Goal: Transaction & Acquisition: Download file/media

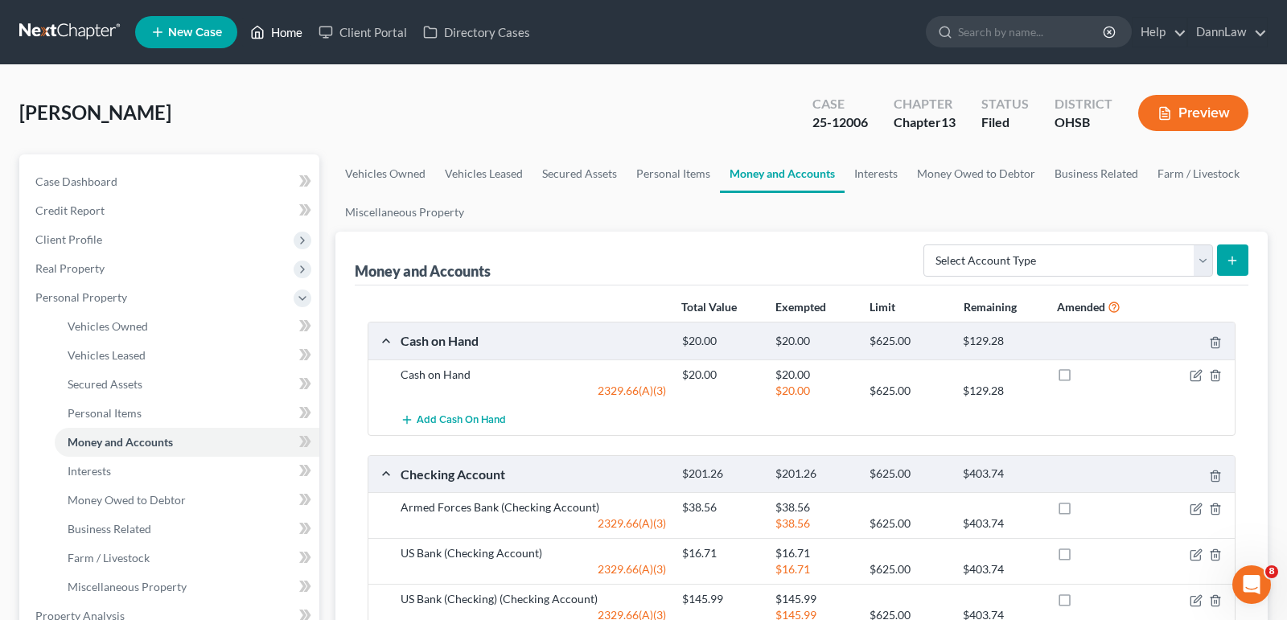
click at [279, 39] on link "Home" at bounding box center [276, 32] width 68 height 29
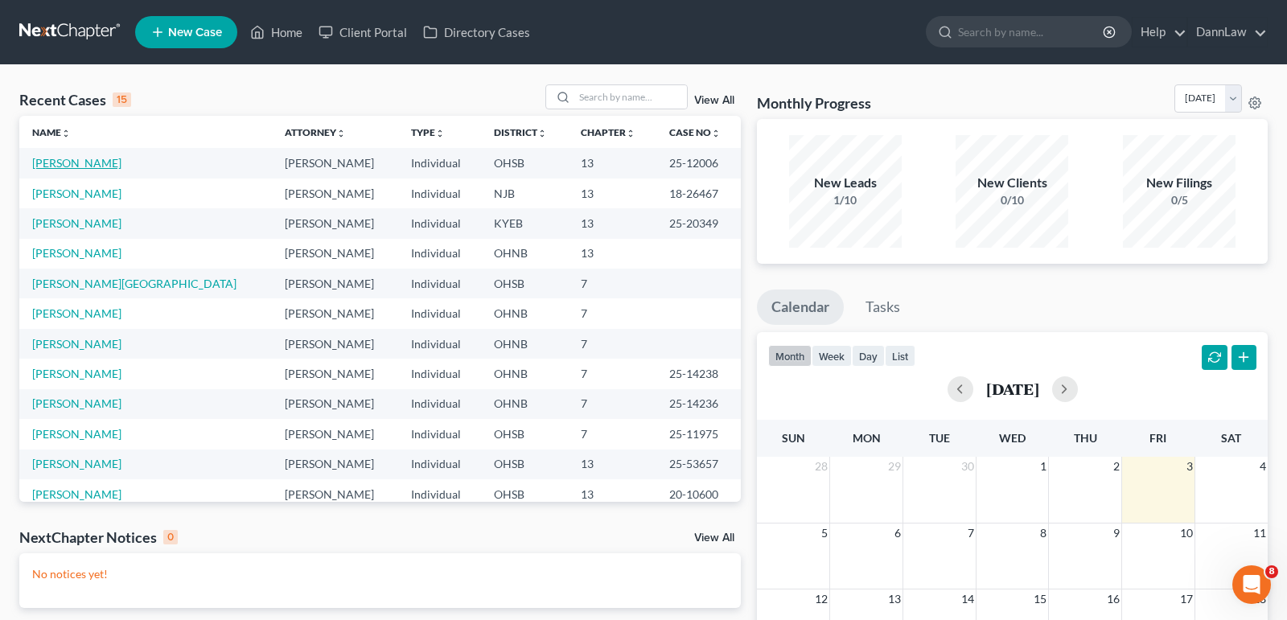
click at [76, 166] on link "[PERSON_NAME]" at bounding box center [76, 163] width 89 height 14
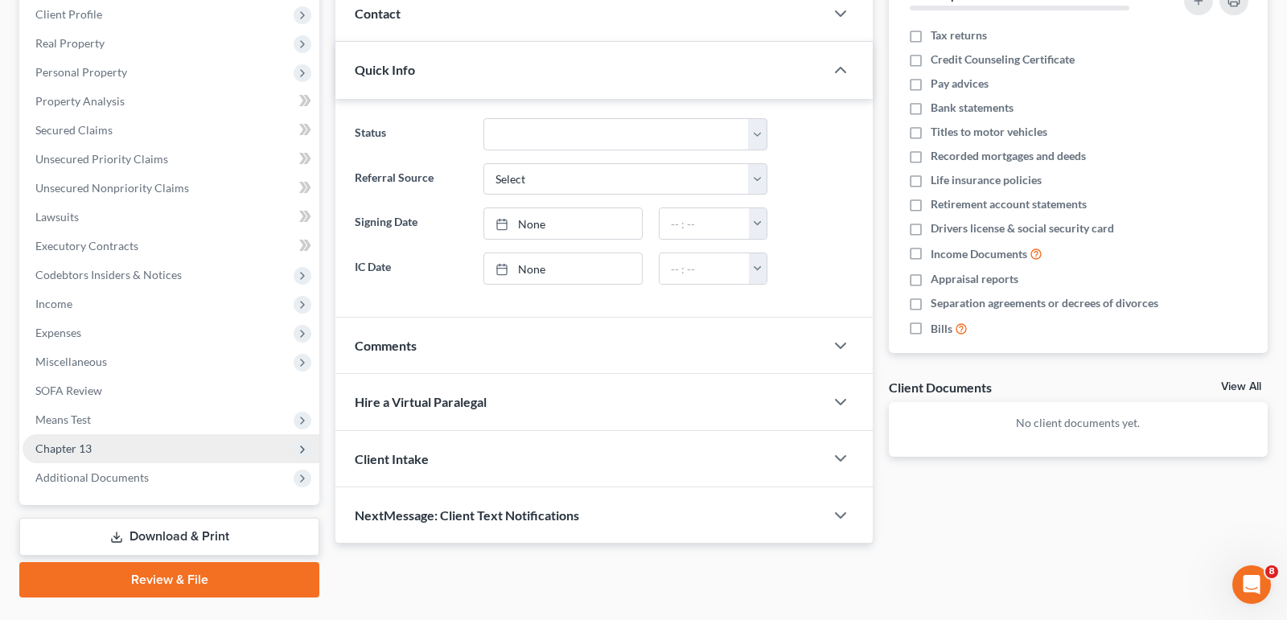
scroll to position [261, 0]
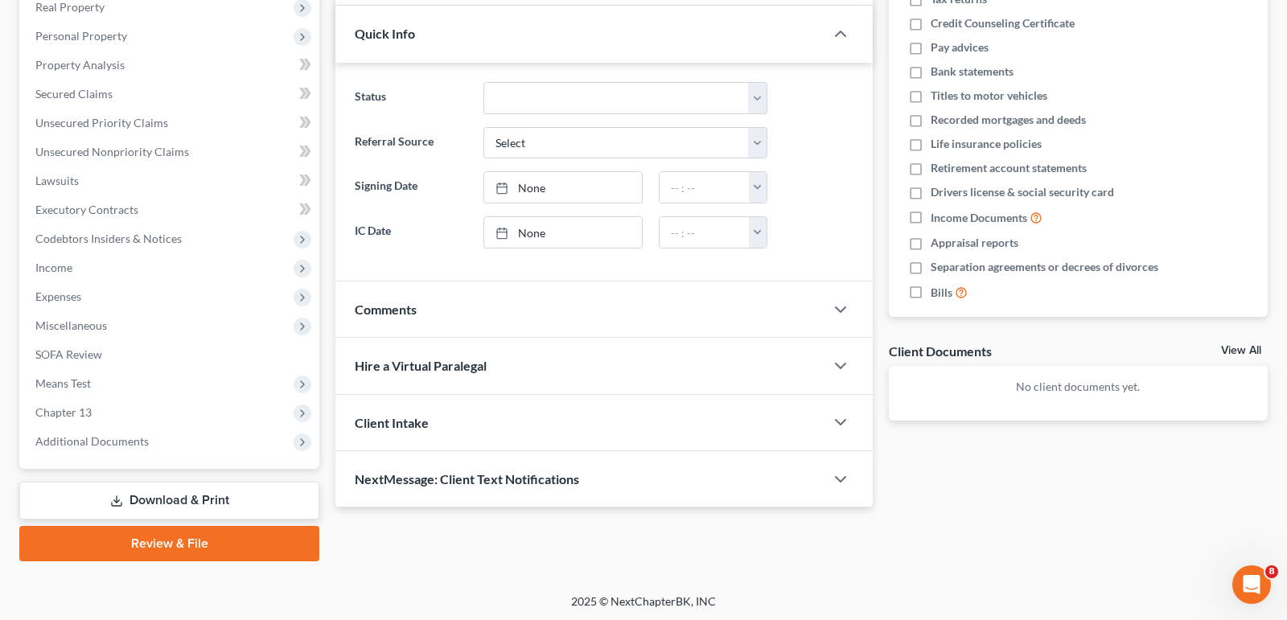
drag, startPoint x: 169, startPoint y: 499, endPoint x: 186, endPoint y: 487, distance: 20.3
click at [170, 499] on link "Download & Print" at bounding box center [169, 501] width 300 height 38
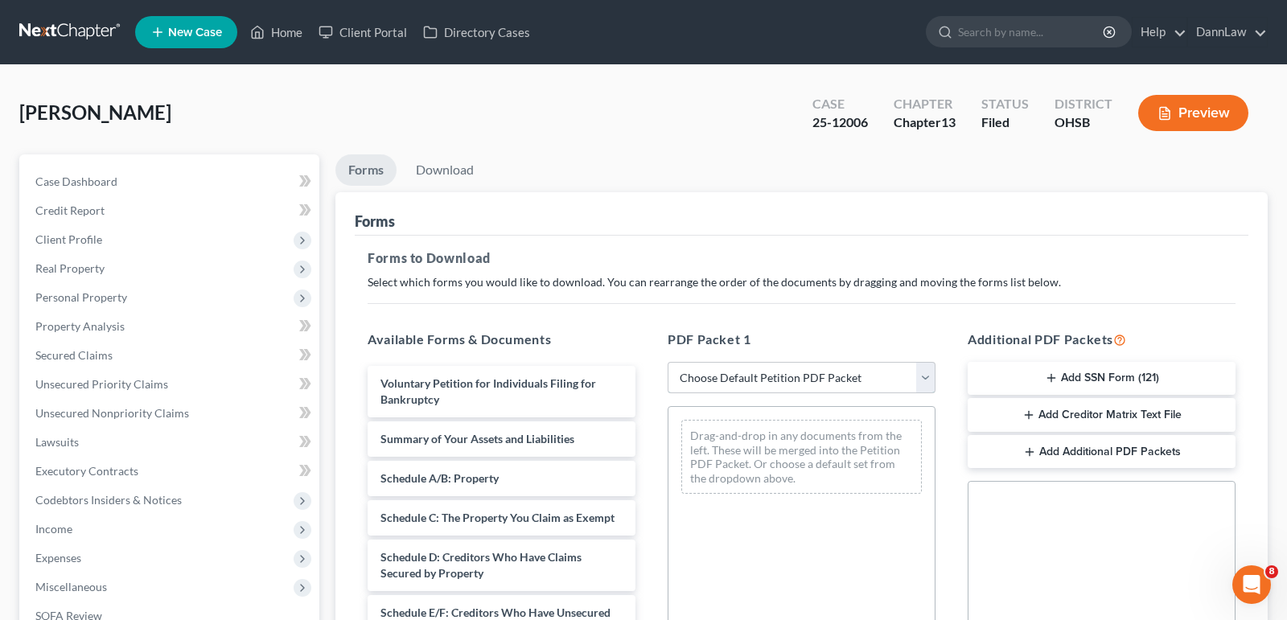
click at [754, 379] on select "Choose Default Petition PDF Packet Complete Bankruptcy Petition (all forms and …" at bounding box center [801, 378] width 268 height 32
select select "2"
click at [667, 362] on select "Choose Default Petition PDF Packet Complete Bankruptcy Petition (all forms and …" at bounding box center [801, 378] width 268 height 32
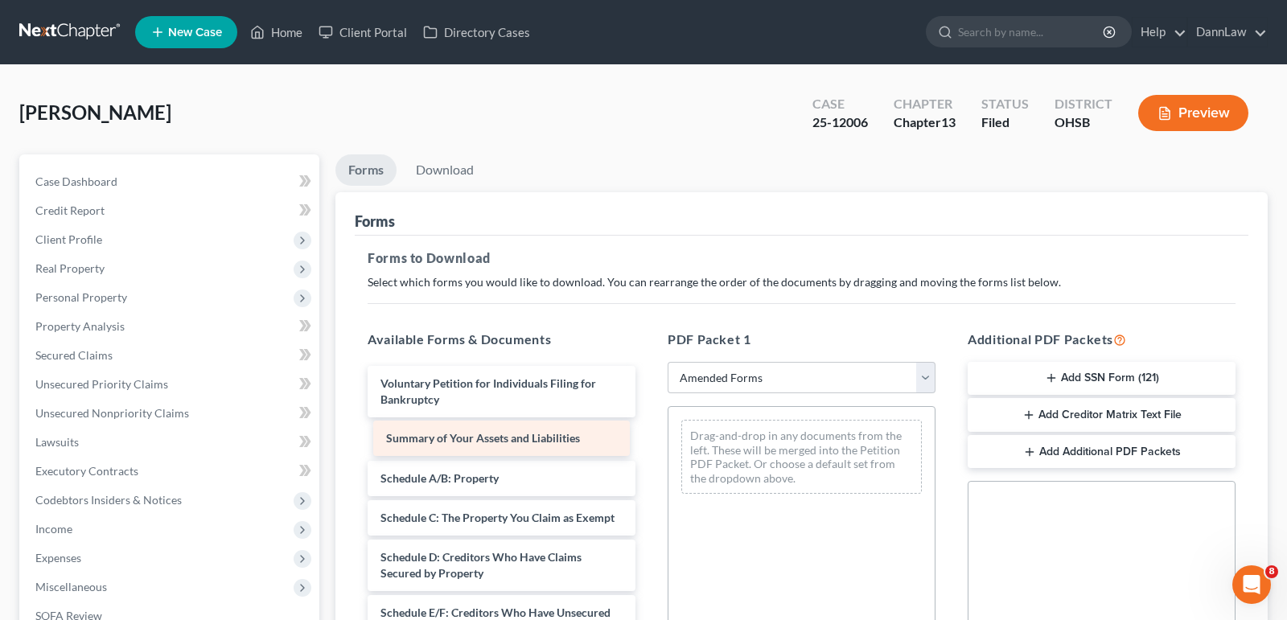
drag, startPoint x: 549, startPoint y: 441, endPoint x: 716, endPoint y: 453, distance: 166.9
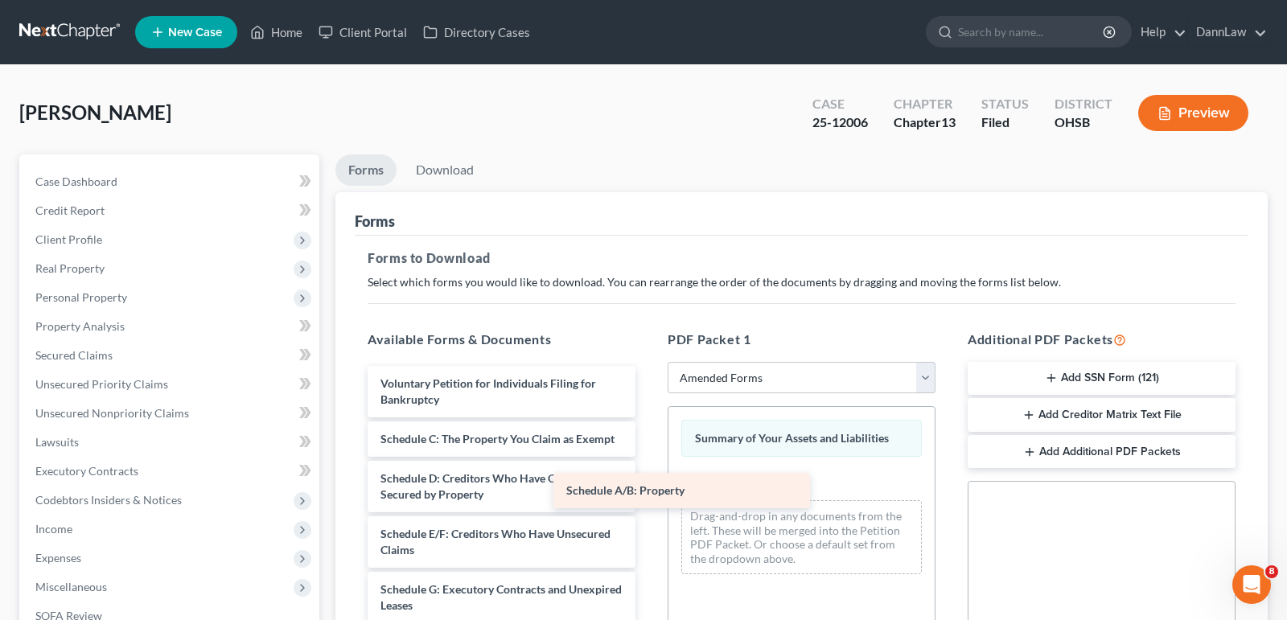
drag, startPoint x: 507, startPoint y: 446, endPoint x: 721, endPoint y: 494, distance: 219.3
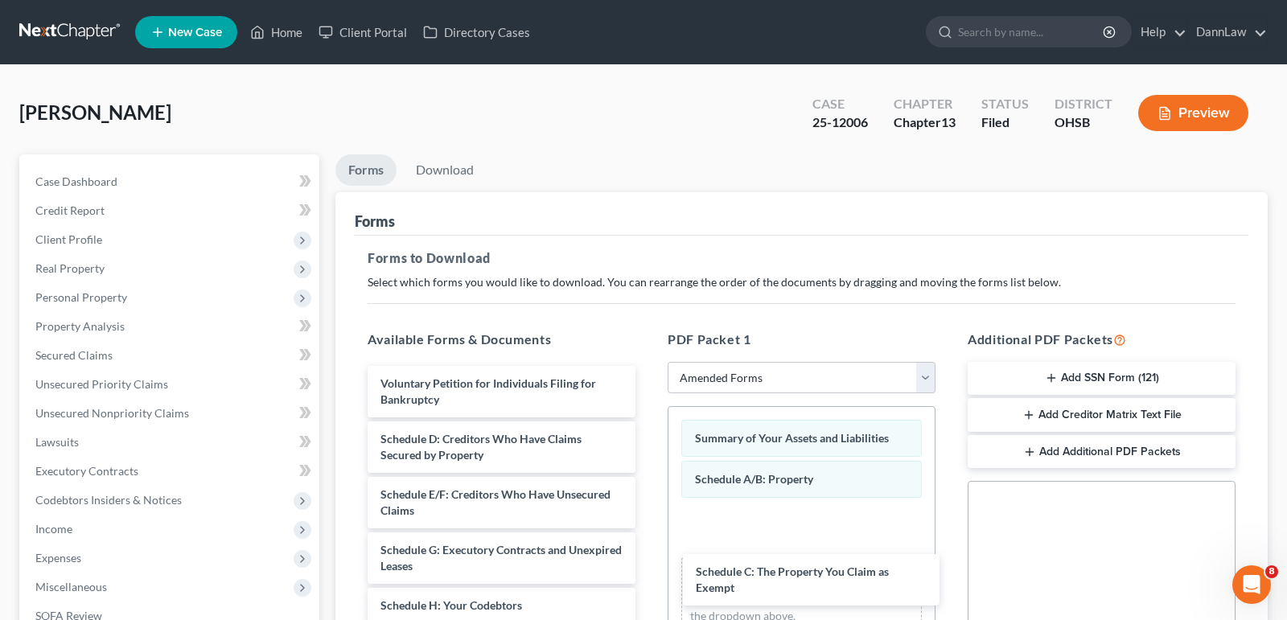
drag, startPoint x: 456, startPoint y: 461, endPoint x: 807, endPoint y: 555, distance: 363.8
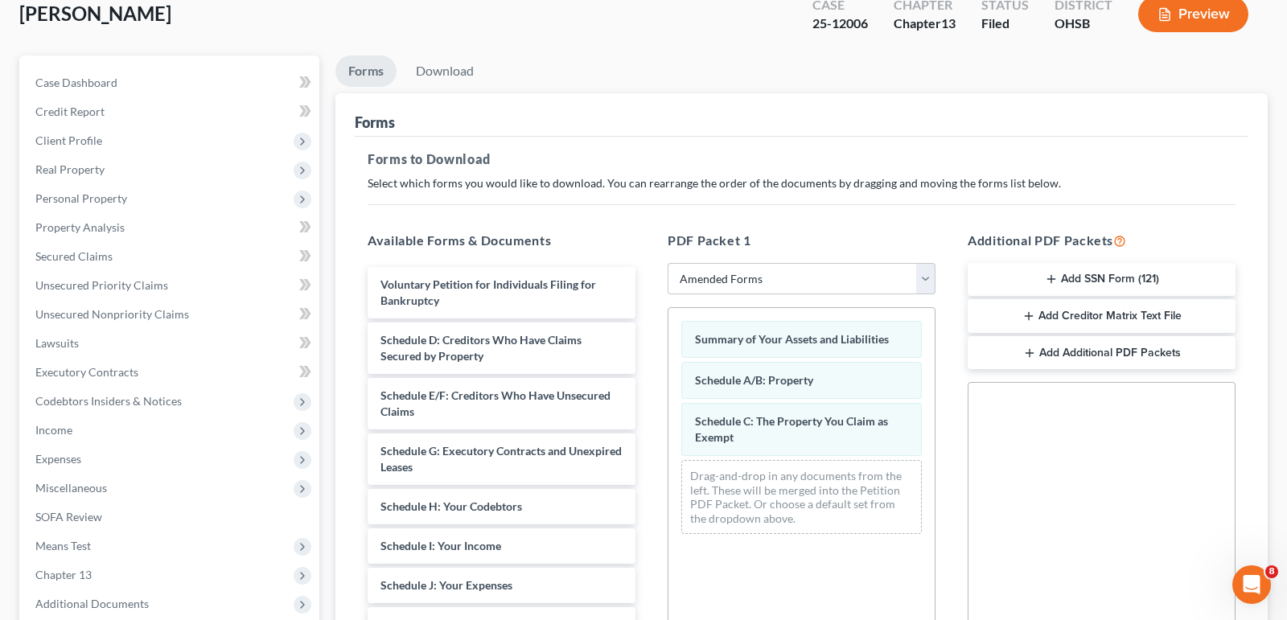
scroll to position [372, 0]
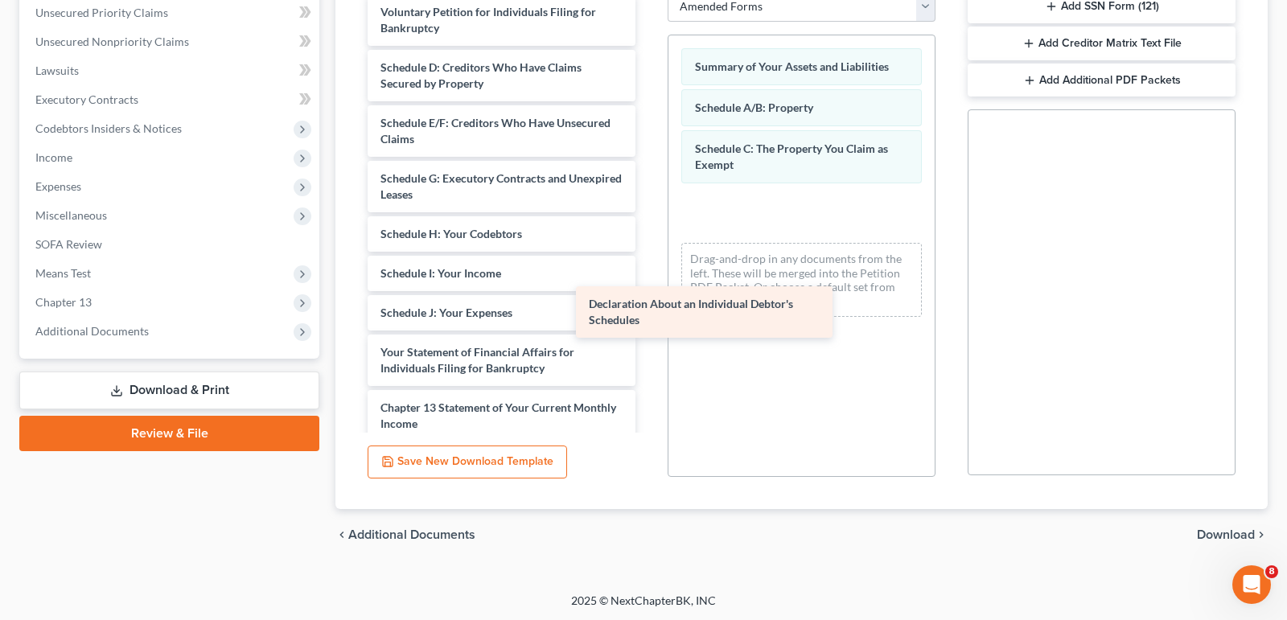
drag, startPoint x: 559, startPoint y: 353, endPoint x: 789, endPoint y: 258, distance: 248.8
click at [648, 258] on div "Declaration About an Individual Debtor's Schedules Voluntary Petition for Indiv…" at bounding box center [502, 304] width 294 height 621
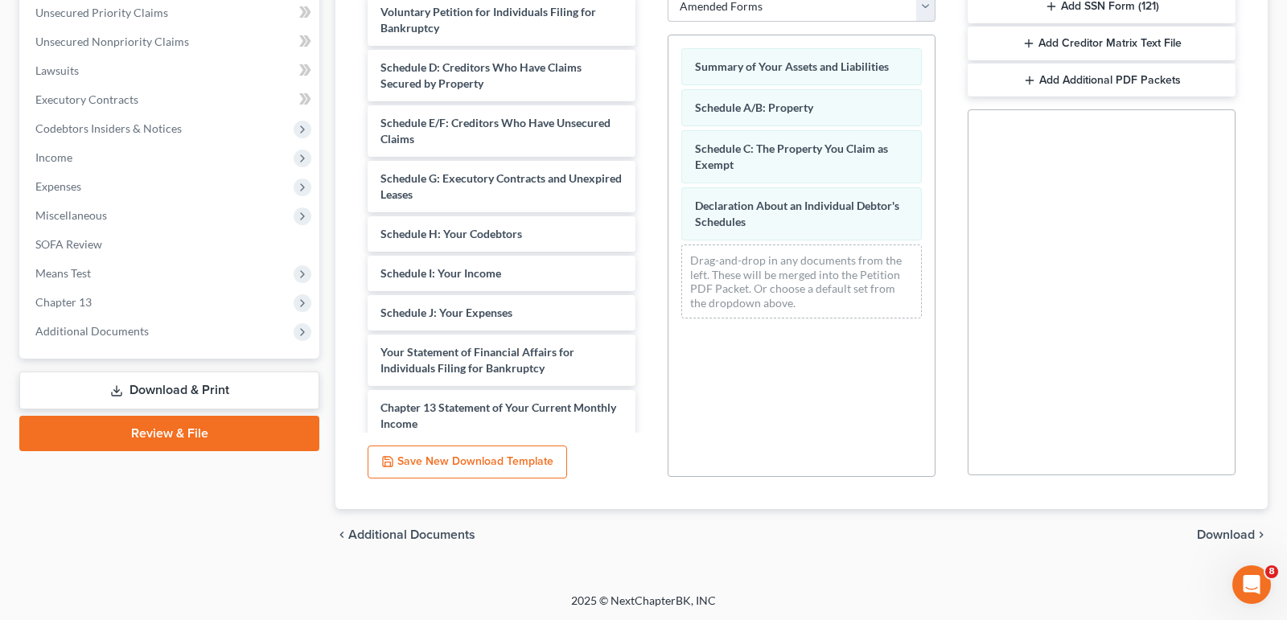
click at [1201, 528] on span "Download" at bounding box center [1226, 534] width 58 height 13
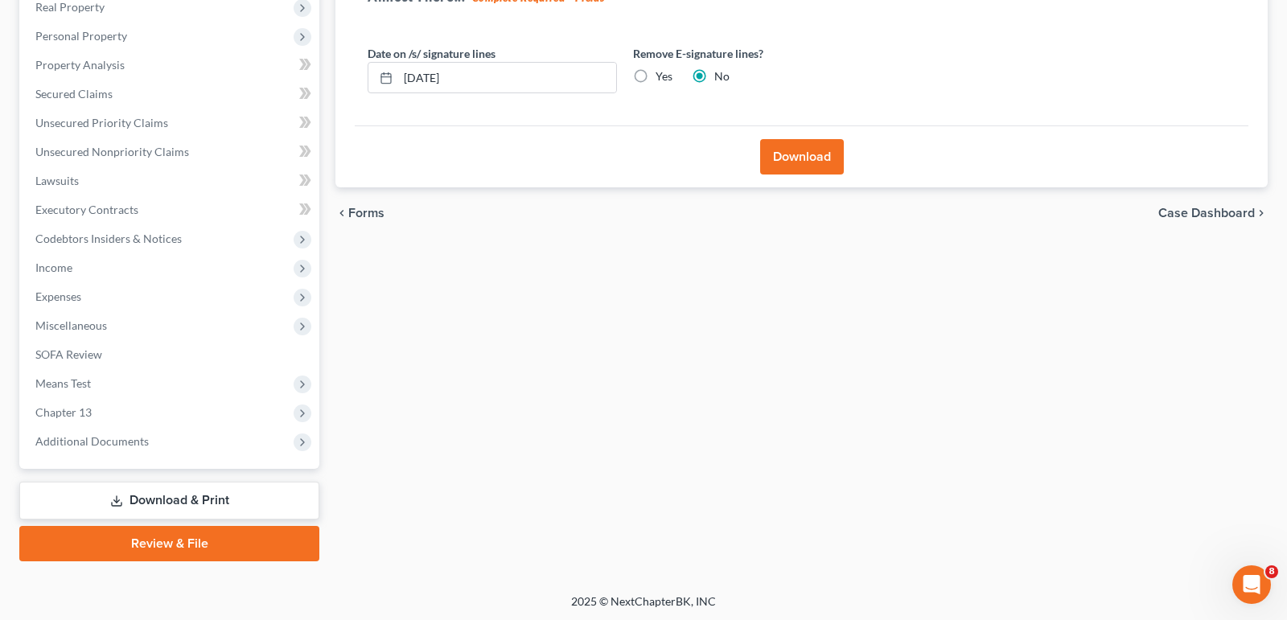
click at [655, 75] on label "Yes" at bounding box center [663, 76] width 17 height 16
click at [662, 75] on input "Yes" at bounding box center [667, 73] width 10 height 10
radio input "true"
radio input "false"
click at [577, 85] on input "[DATE]" at bounding box center [507, 78] width 218 height 31
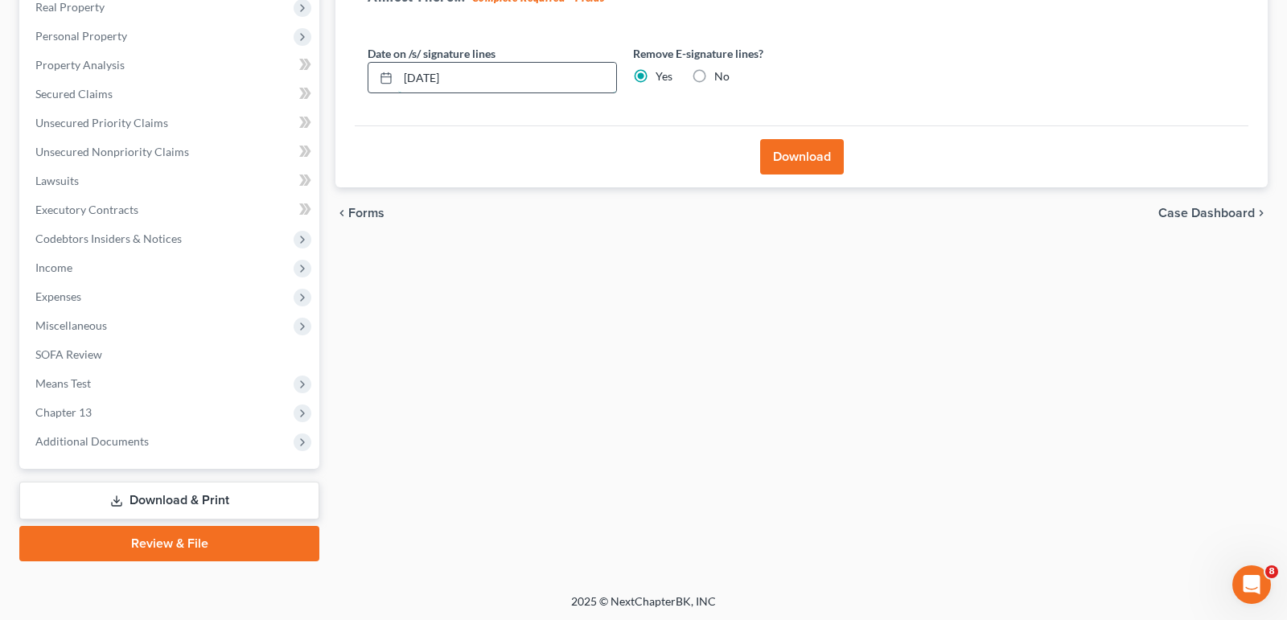
click at [576, 85] on input "[DATE]" at bounding box center [507, 78] width 218 height 31
click at [574, 85] on input "[DATE]" at bounding box center [507, 78] width 218 height 31
click at [803, 150] on button "Download" at bounding box center [802, 156] width 84 height 35
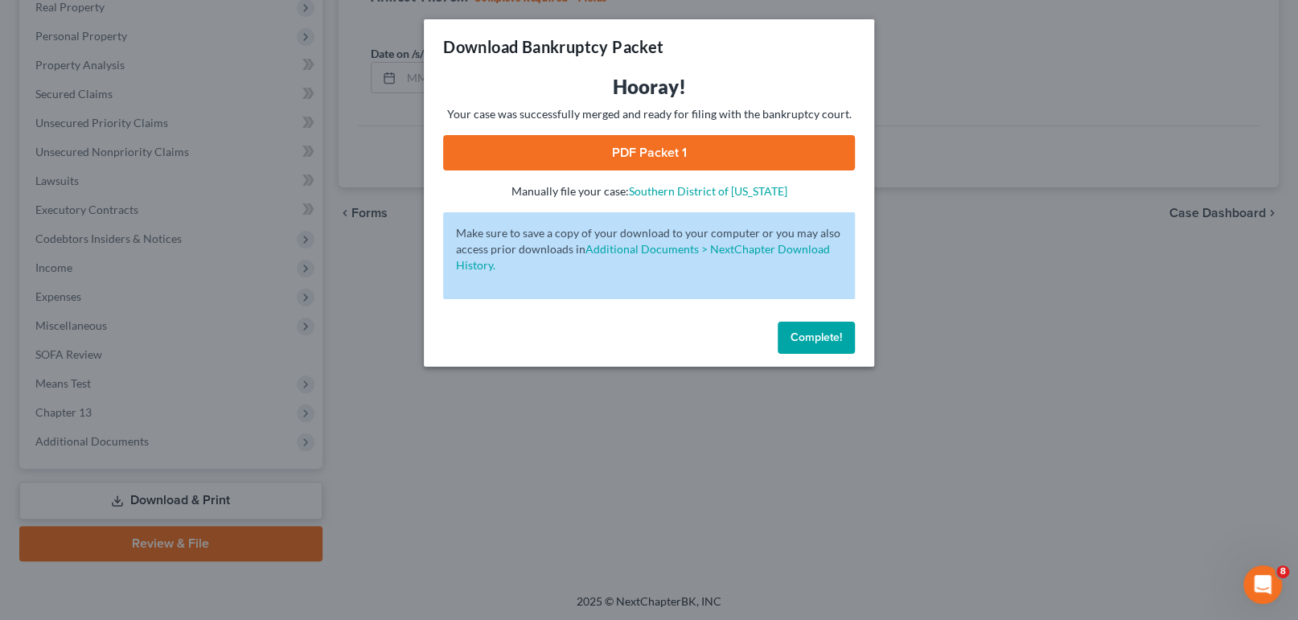
click at [639, 145] on link "PDF Packet 1" at bounding box center [649, 152] width 412 height 35
